Goal: Check status: Check status

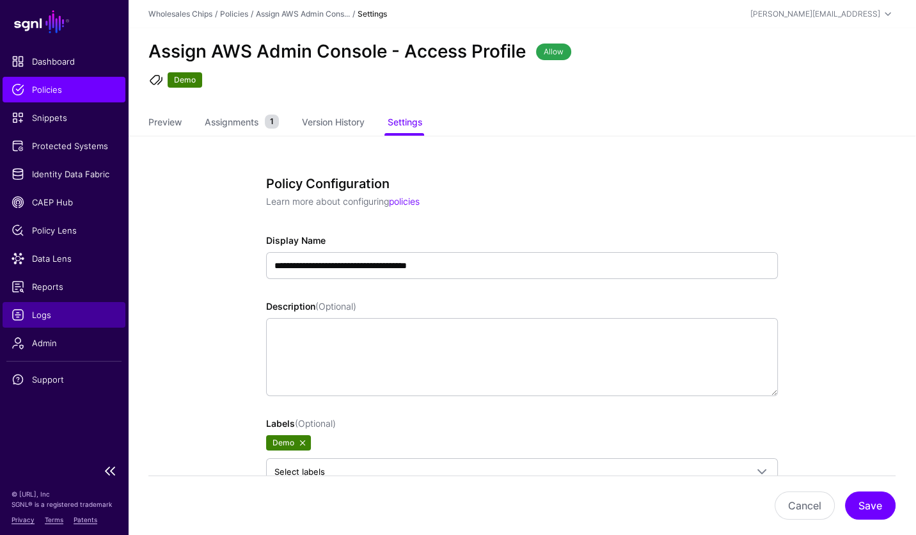
click at [23, 310] on span "Logs" at bounding box center [64, 314] width 105 height 13
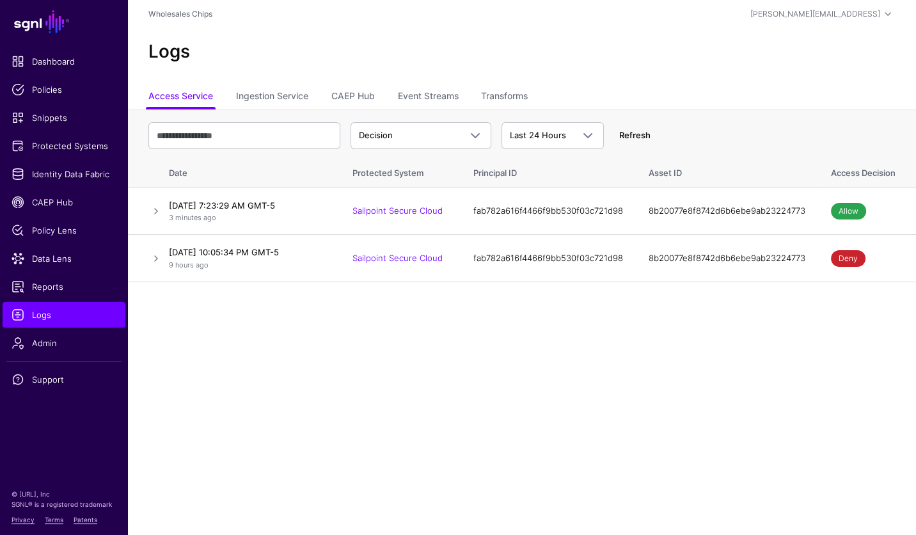
click at [635, 136] on link "Refresh" at bounding box center [634, 135] width 31 height 10
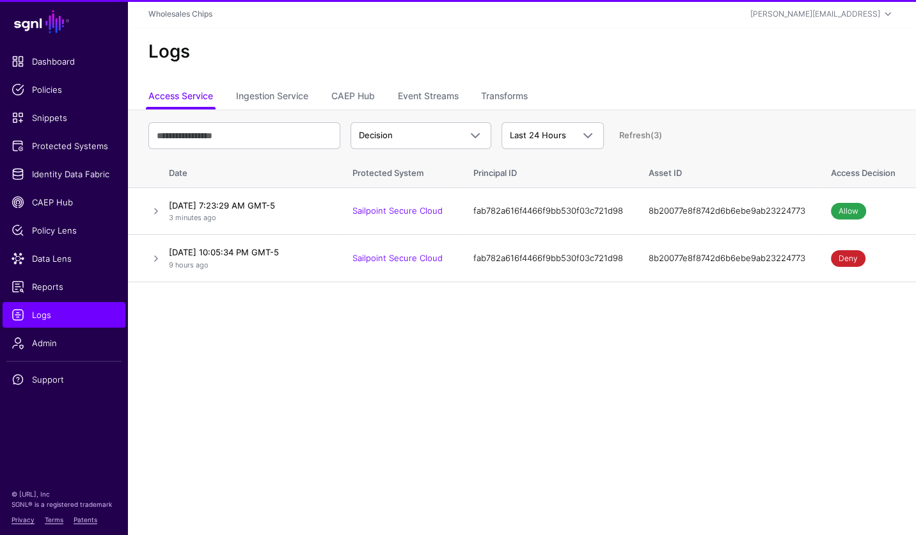
click at [635, 136] on link "Refresh (3)" at bounding box center [640, 135] width 43 height 10
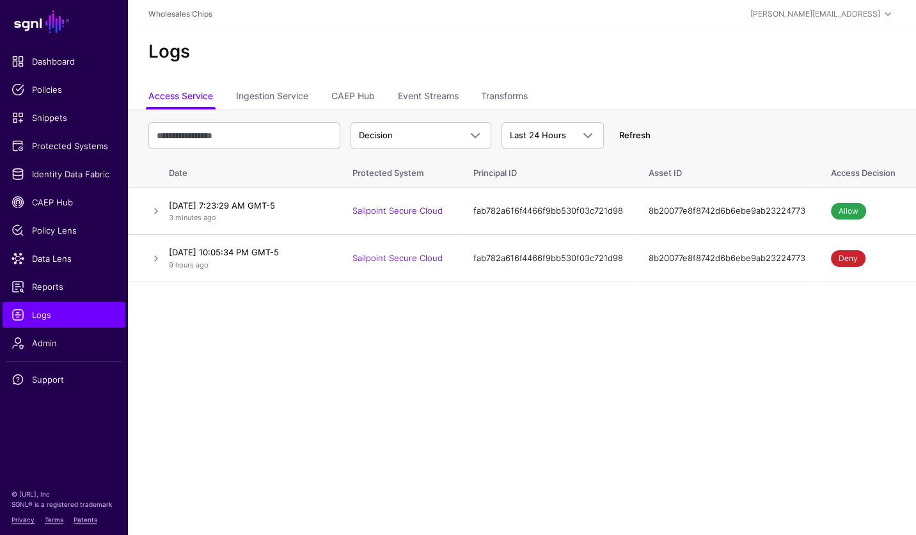
click at [635, 136] on link "Refresh" at bounding box center [634, 135] width 31 height 10
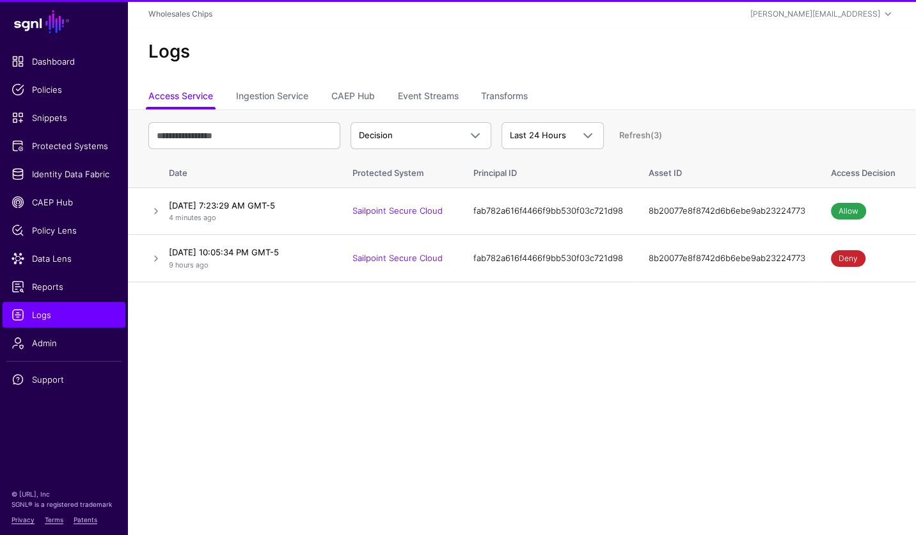
click at [635, 136] on link "Refresh (3)" at bounding box center [640, 135] width 43 height 10
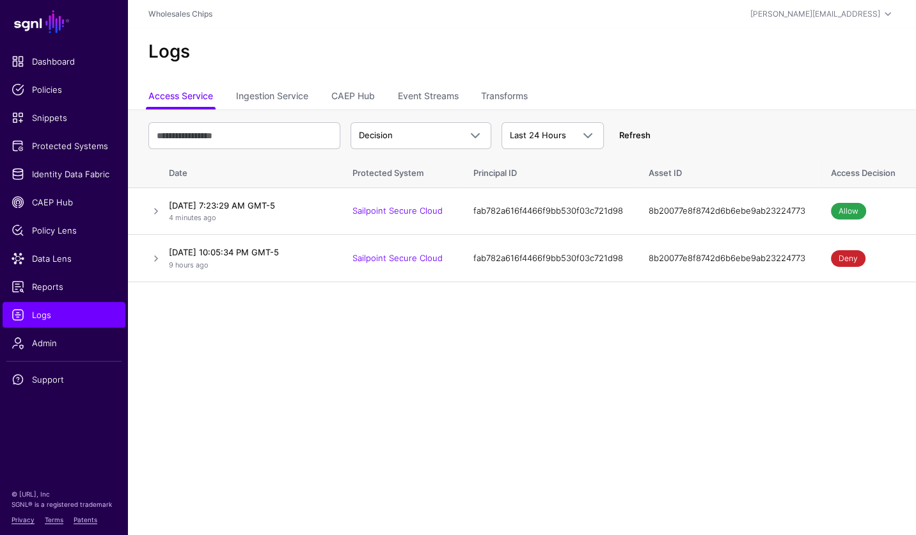
click at [635, 136] on link "Refresh" at bounding box center [634, 135] width 31 height 10
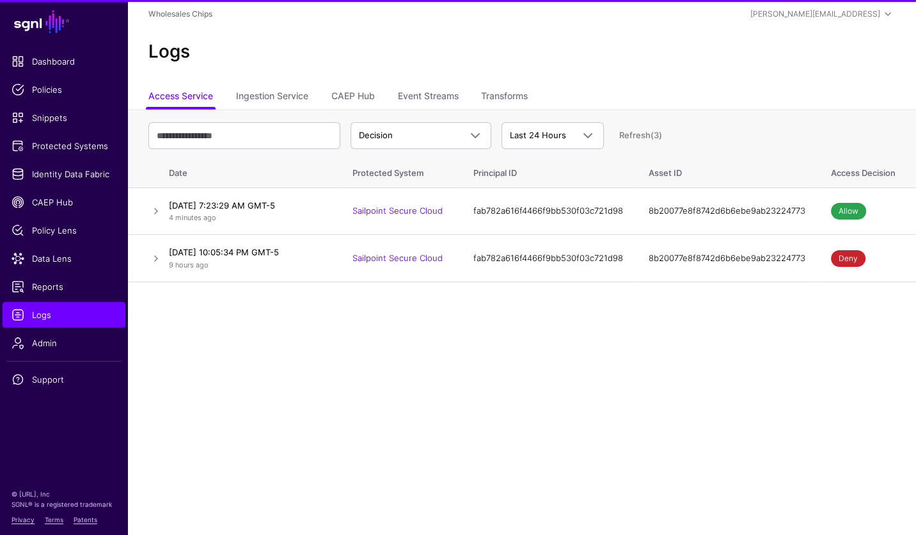
click at [635, 136] on link "Refresh (3)" at bounding box center [640, 135] width 43 height 10
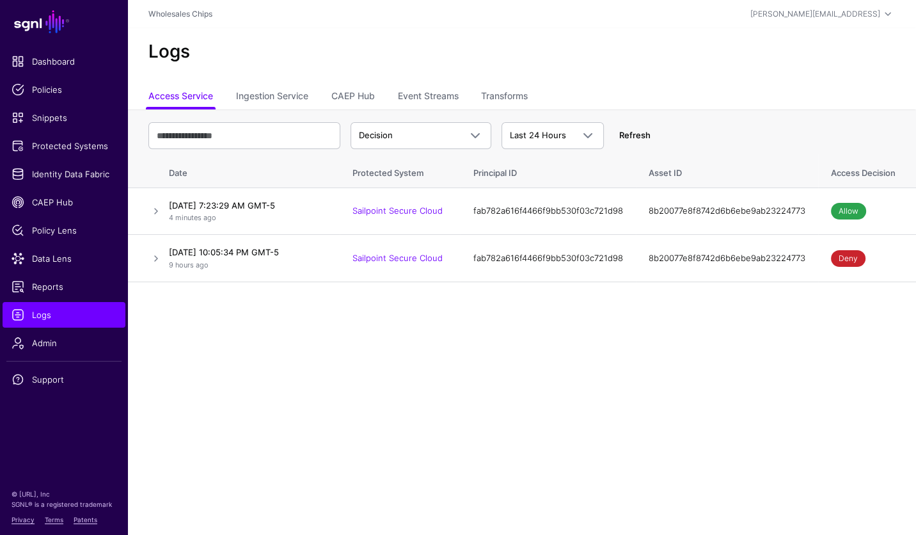
click at [635, 136] on link "Refresh" at bounding box center [634, 135] width 31 height 10
click at [623, 134] on link "Refresh" at bounding box center [634, 135] width 31 height 10
